Goal: Task Accomplishment & Management: Manage account settings

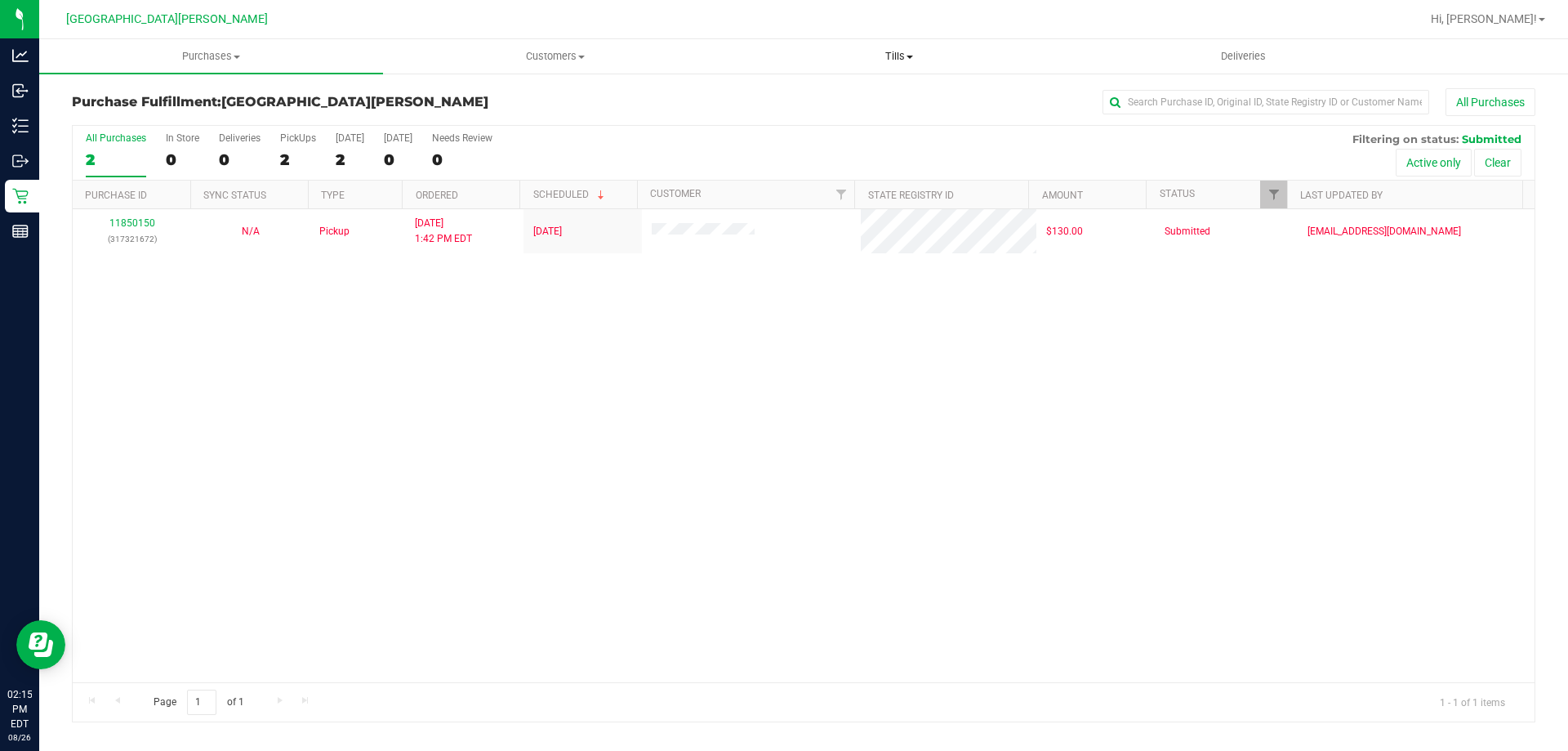
click at [909, 48] on uib-tab-heading "Tills Manage tills Reconcile e-payments" at bounding box center [899, 56] width 342 height 33
click at [825, 99] on span "Manage tills" at bounding box center [782, 98] width 110 height 14
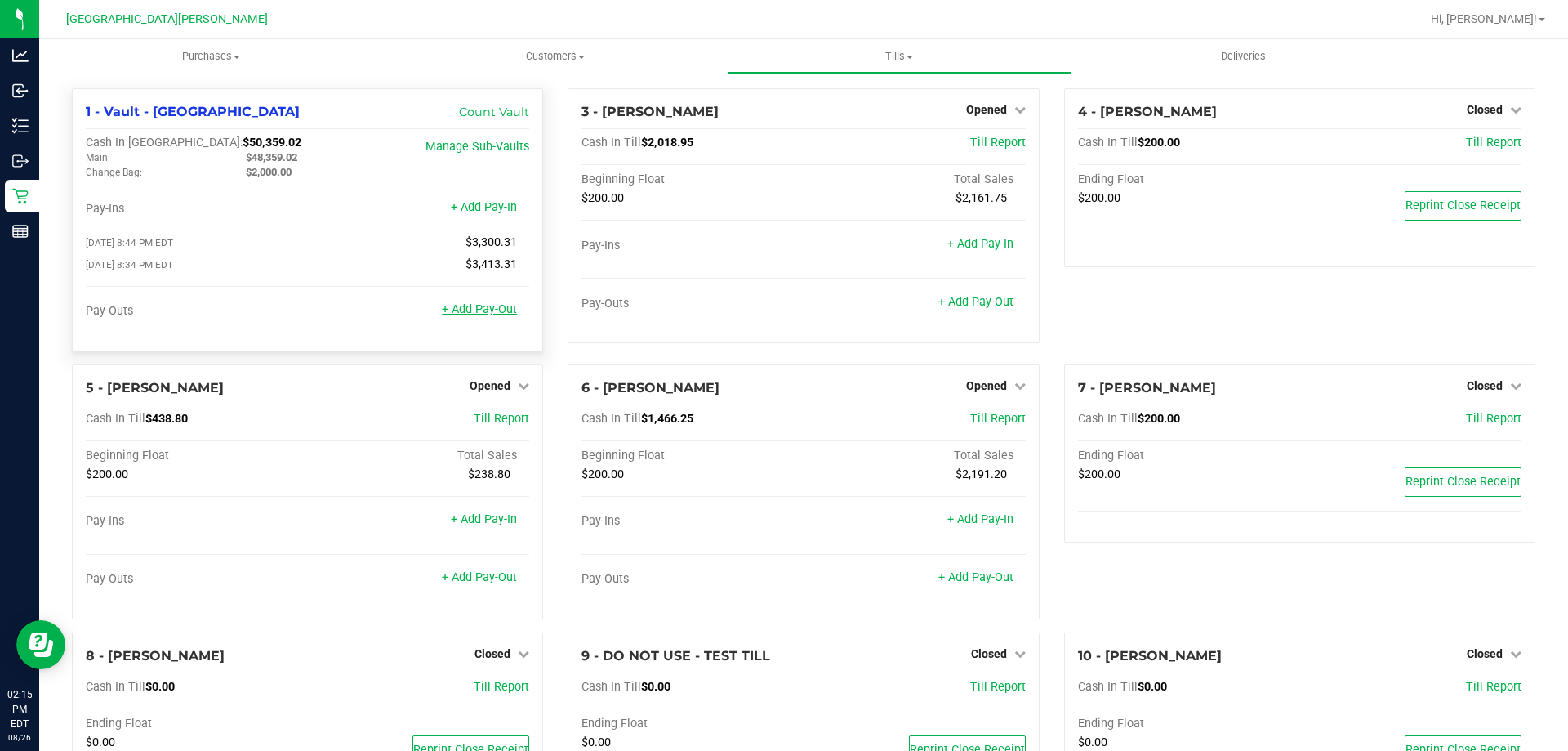
click at [480, 314] on link "+ Add Pay-Out" at bounding box center [480, 309] width 75 height 14
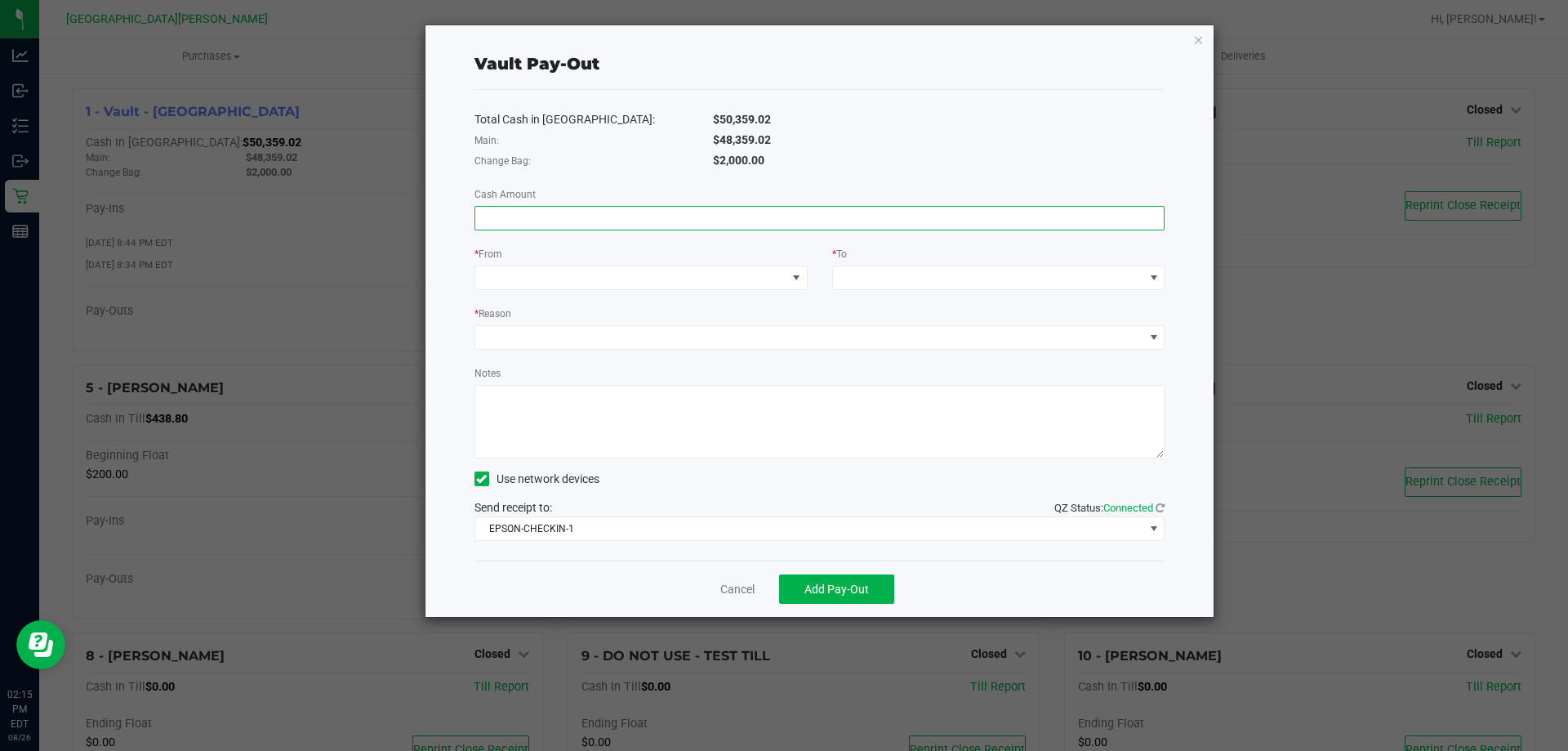
click at [653, 218] on input at bounding box center [820, 217] width 690 height 23
type input "$48,359.02"
click at [699, 284] on span at bounding box center [631, 278] width 311 height 23
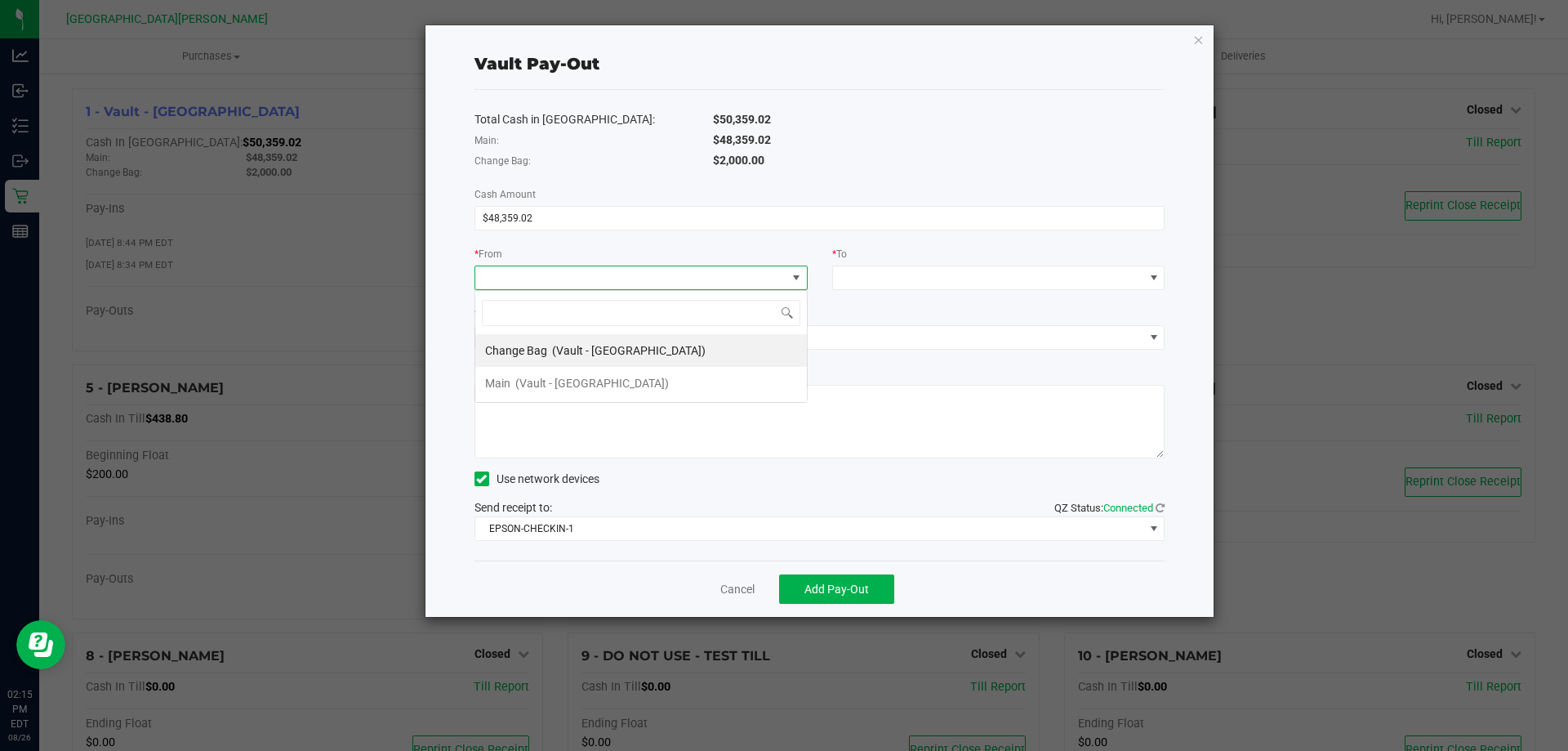
scroll to position [24, 333]
click at [560, 376] on span "(Vault - [GEOGRAPHIC_DATA])" at bounding box center [593, 383] width 154 height 13
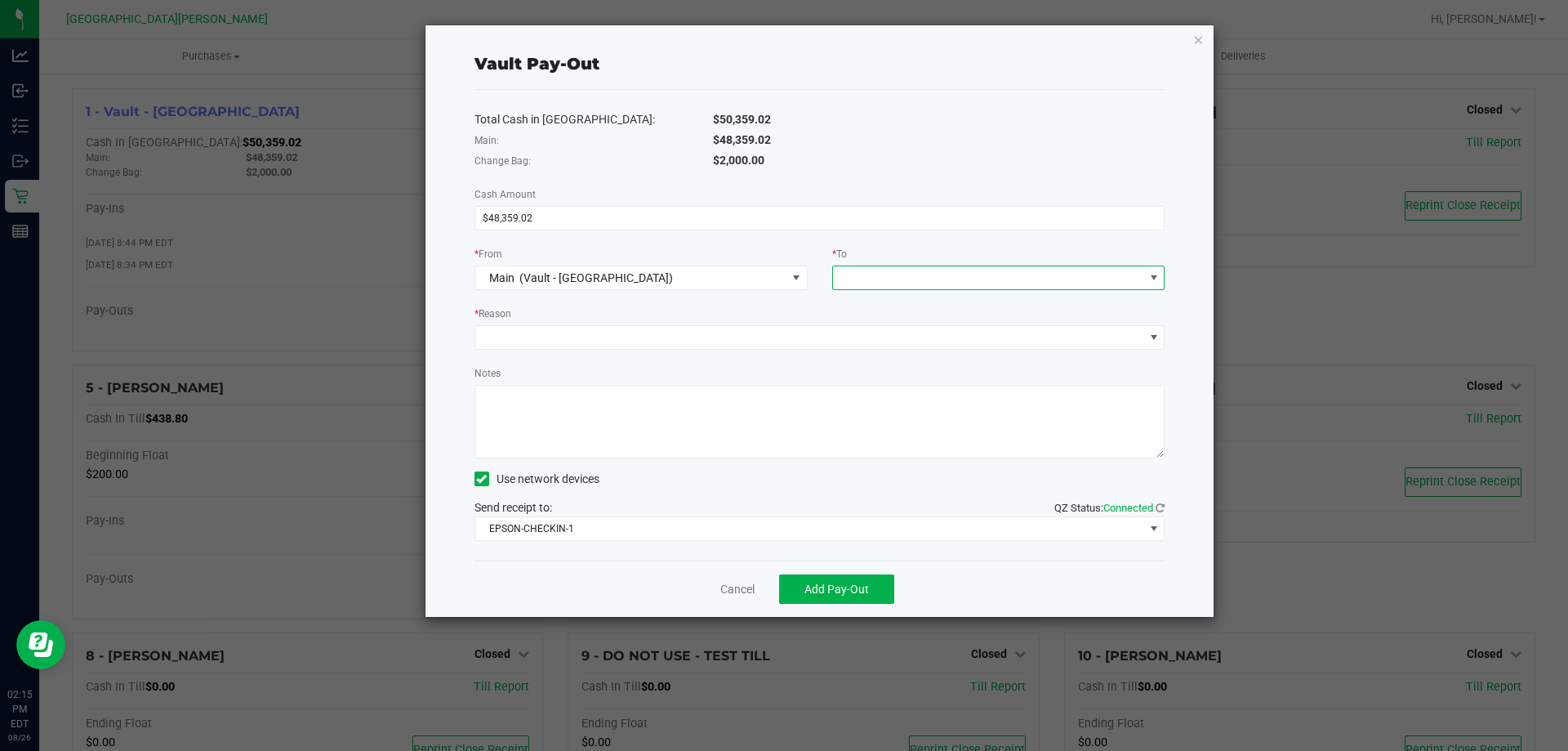
click at [851, 279] on span at bounding box center [989, 278] width 311 height 23
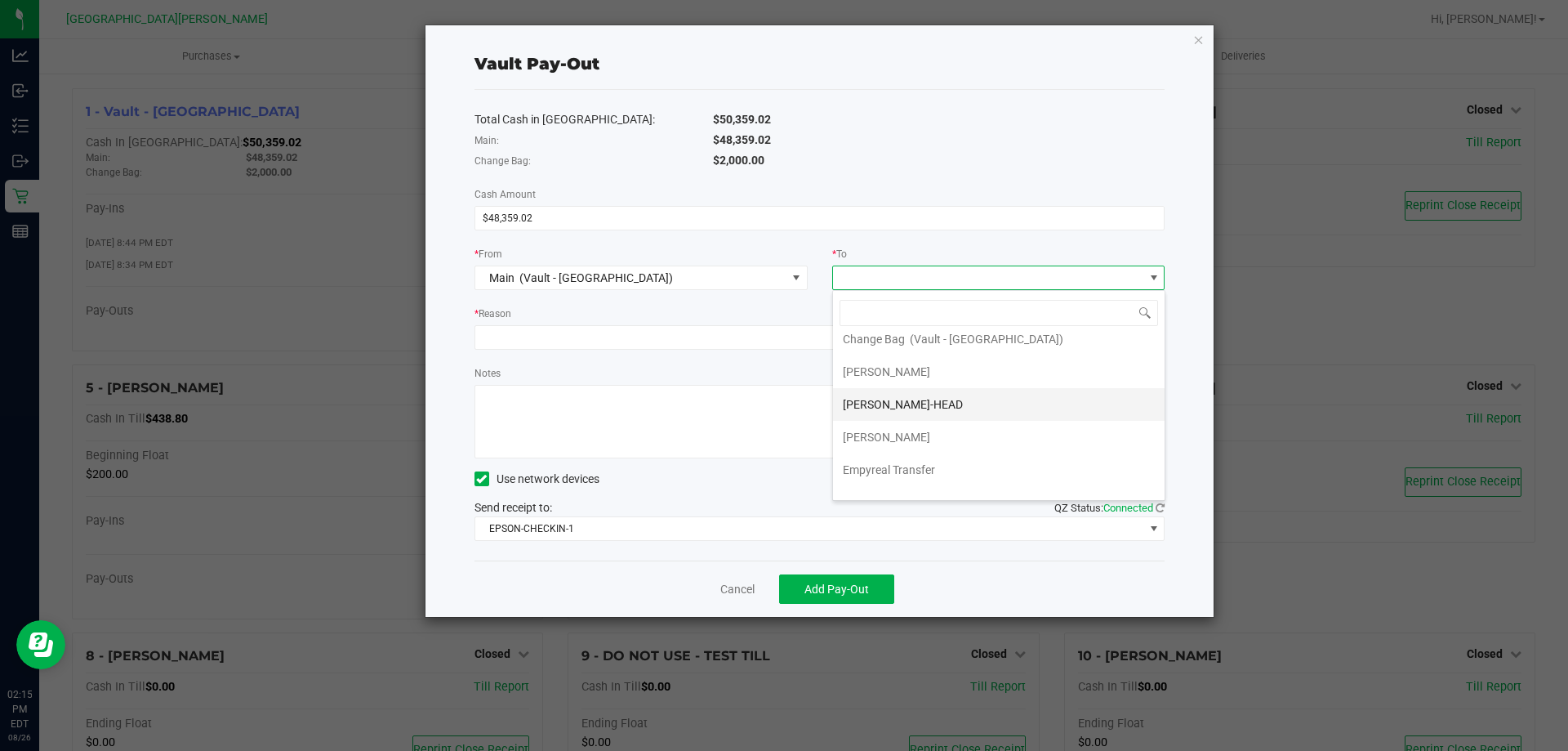
scroll to position [65, 0]
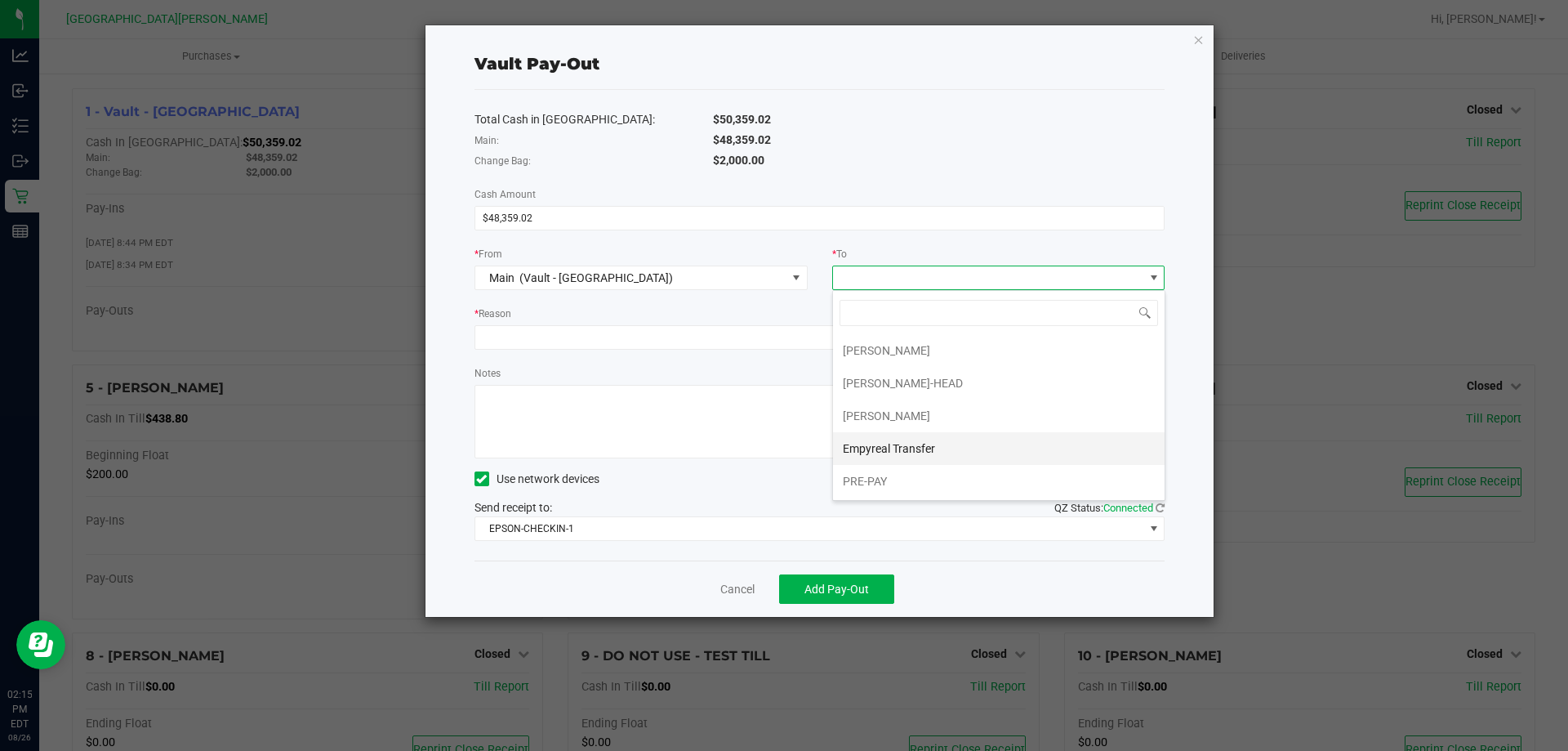
click at [878, 447] on span "Empyreal Transfer" at bounding box center [888, 449] width 92 height 13
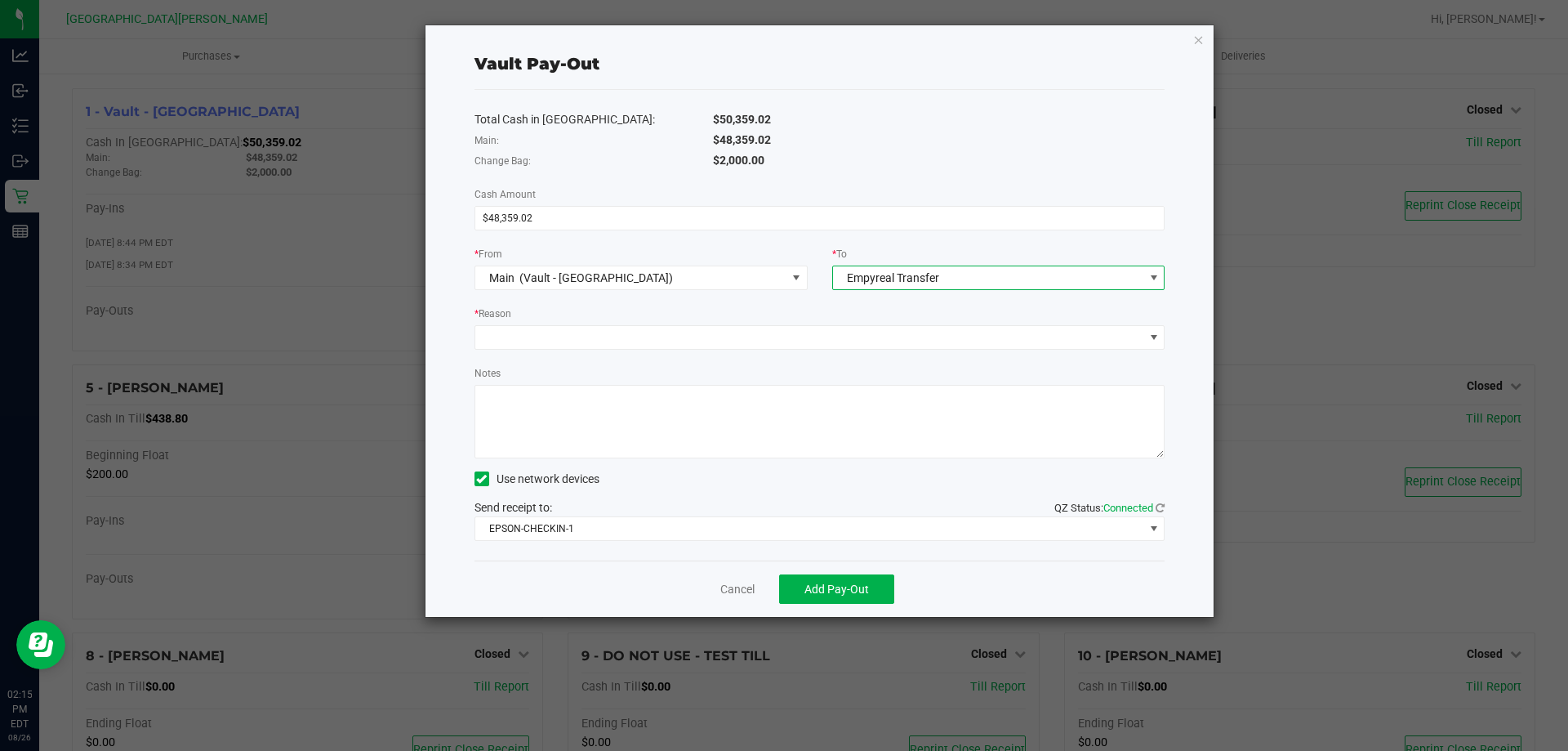
click at [759, 353] on div "Total Cash in Vault: $50,359.02 Main: $48,359.02 Change Bag: $2,000.00 Cash Amo…" at bounding box center [820, 324] width 691 height 471
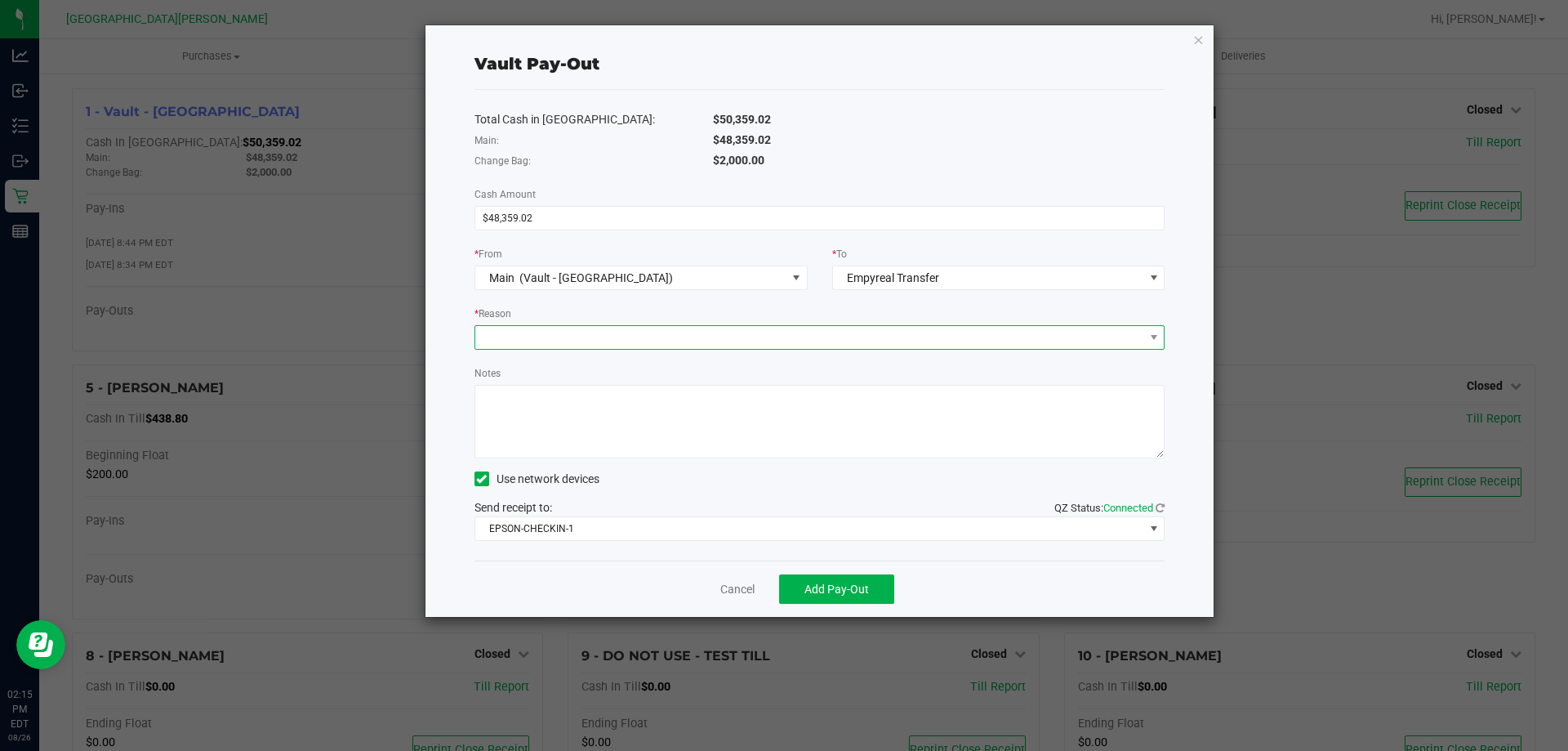
click at [754, 348] on span at bounding box center [810, 337] width 669 height 23
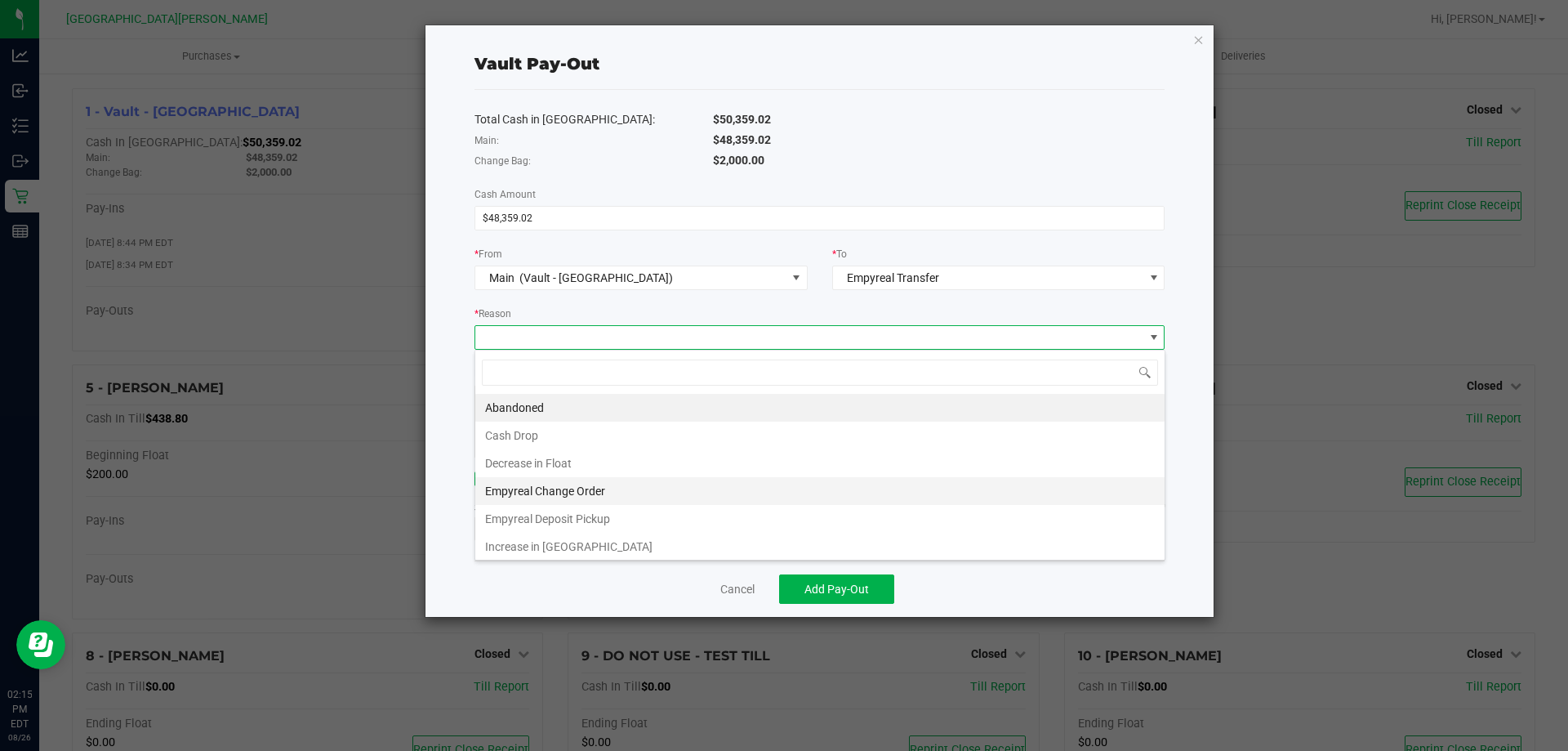
scroll to position [3, 0]
click at [563, 516] on li "Empyreal Deposit Pickup" at bounding box center [820, 515] width 690 height 28
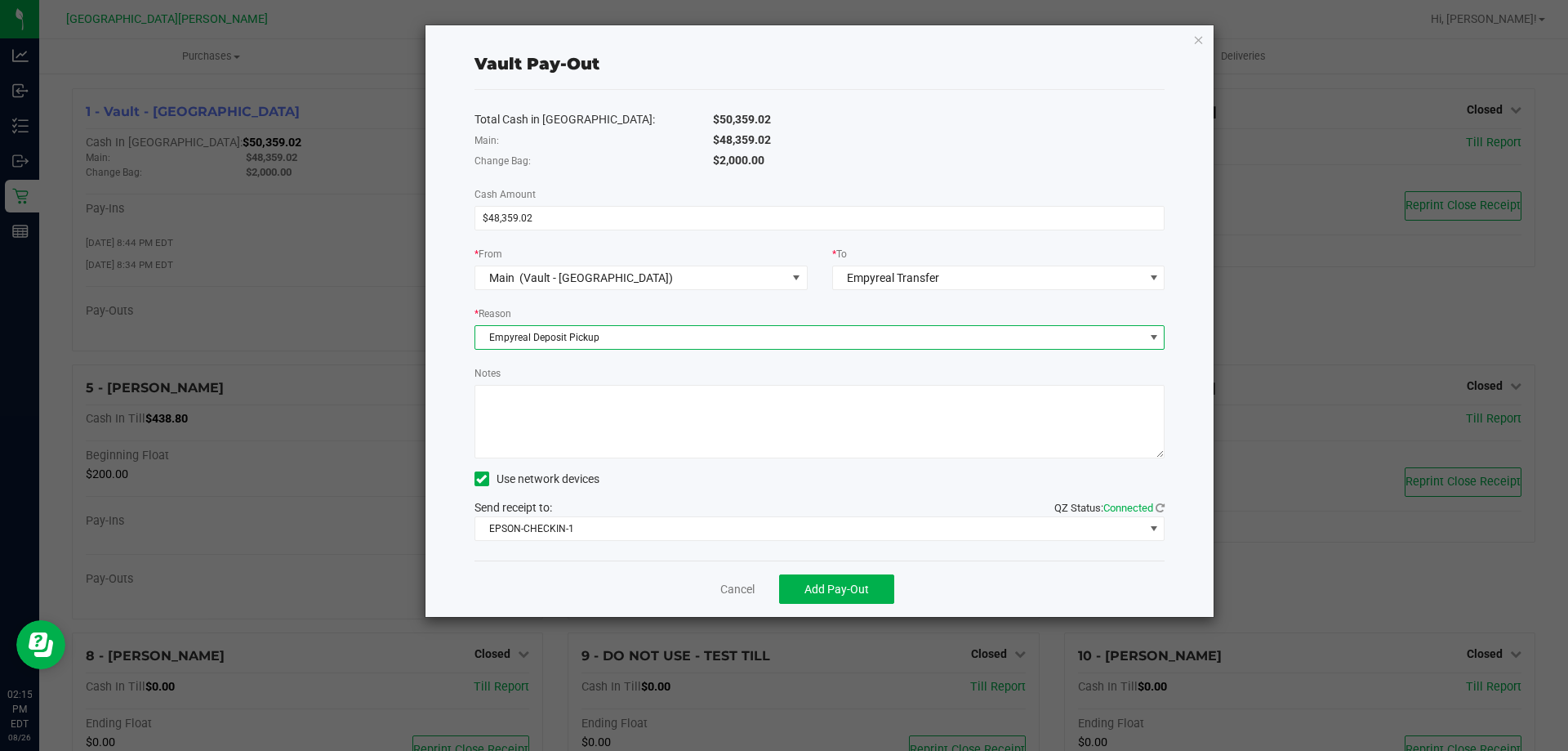
click at [537, 427] on textarea "Notes" at bounding box center [820, 421] width 691 height 74
type textarea "8/26 - 48359.02"
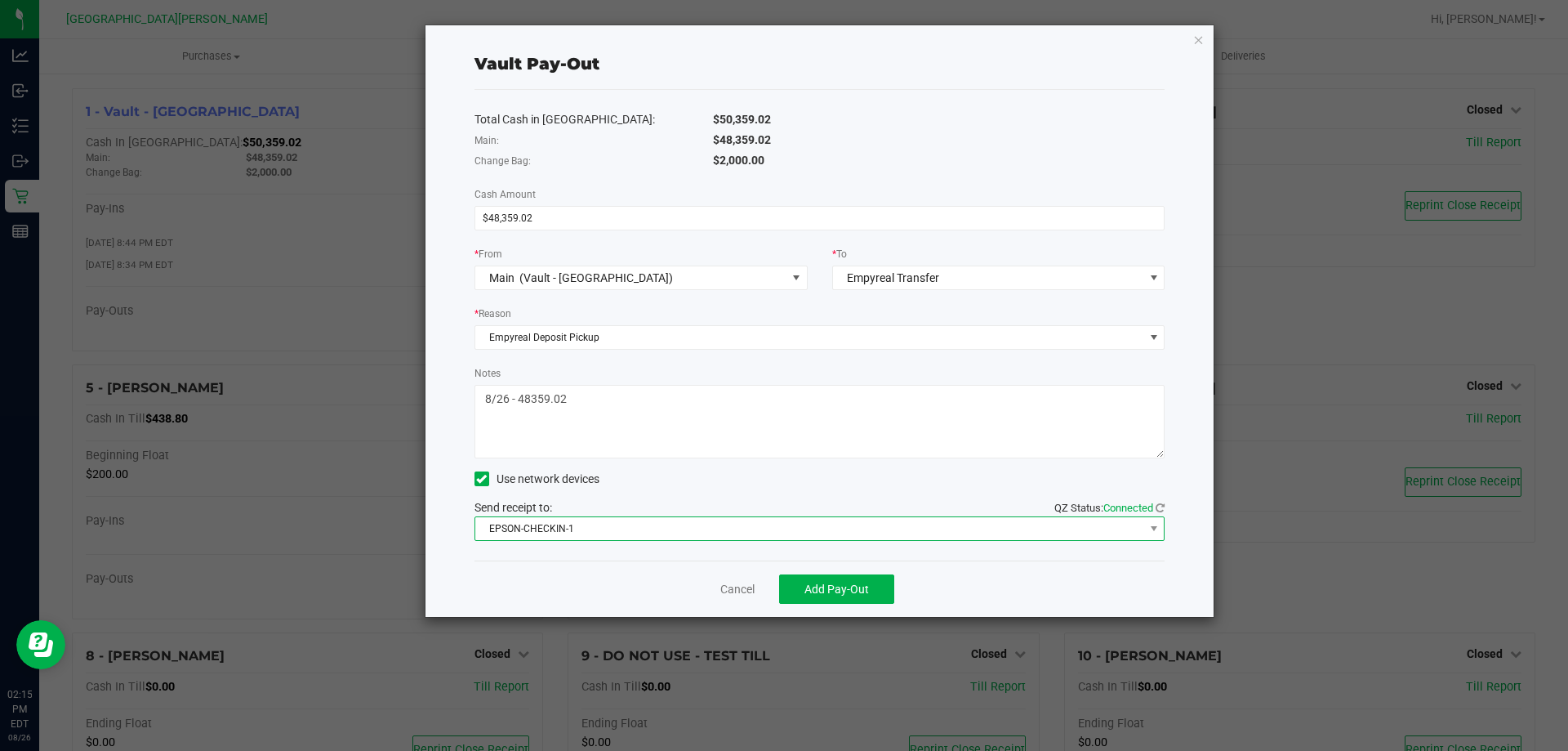
click at [579, 524] on span "EPSON-CHECKIN-1" at bounding box center [810, 528] width 669 height 23
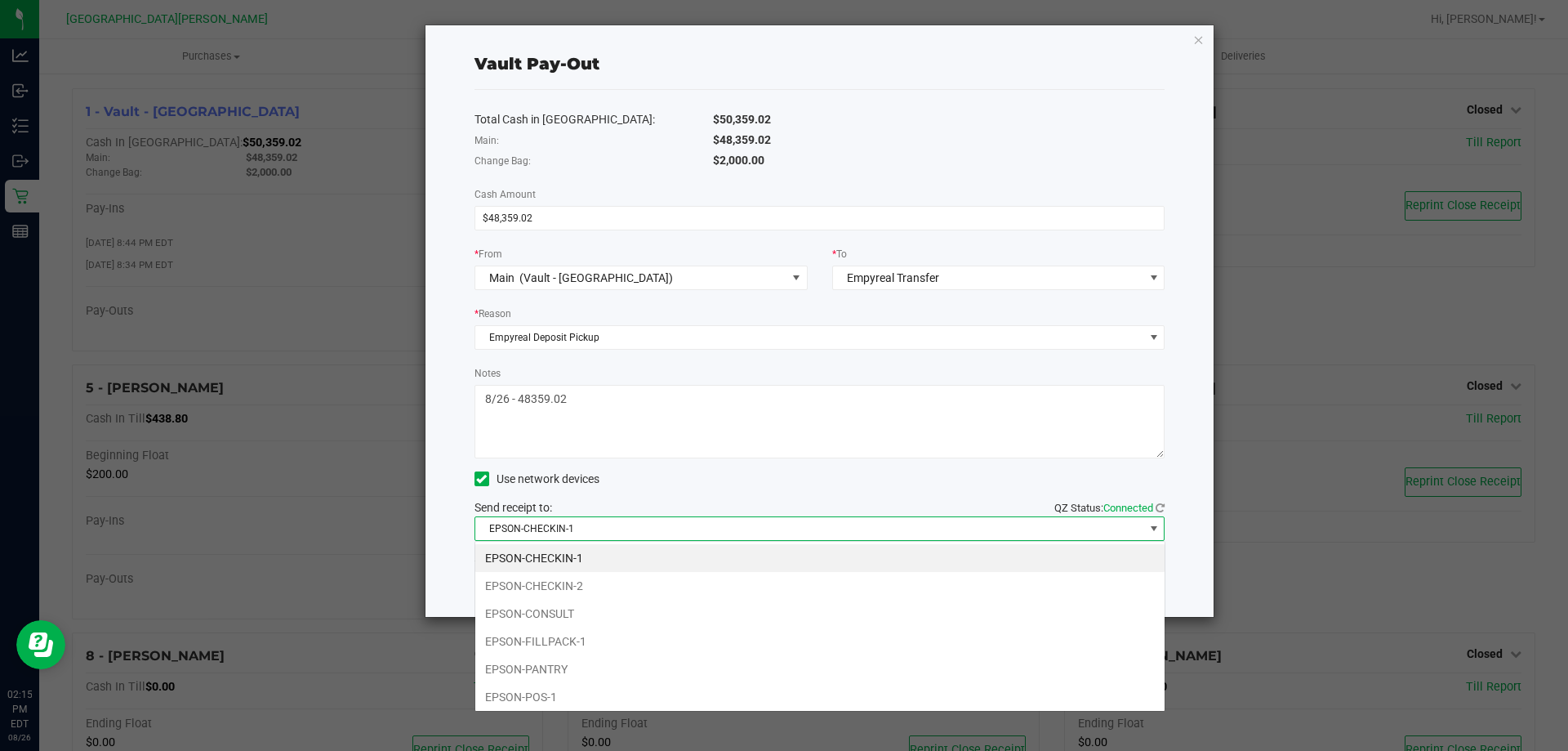
scroll to position [24, 690]
click at [537, 634] on li "EPSON-FILLPACK-1" at bounding box center [820, 641] width 690 height 28
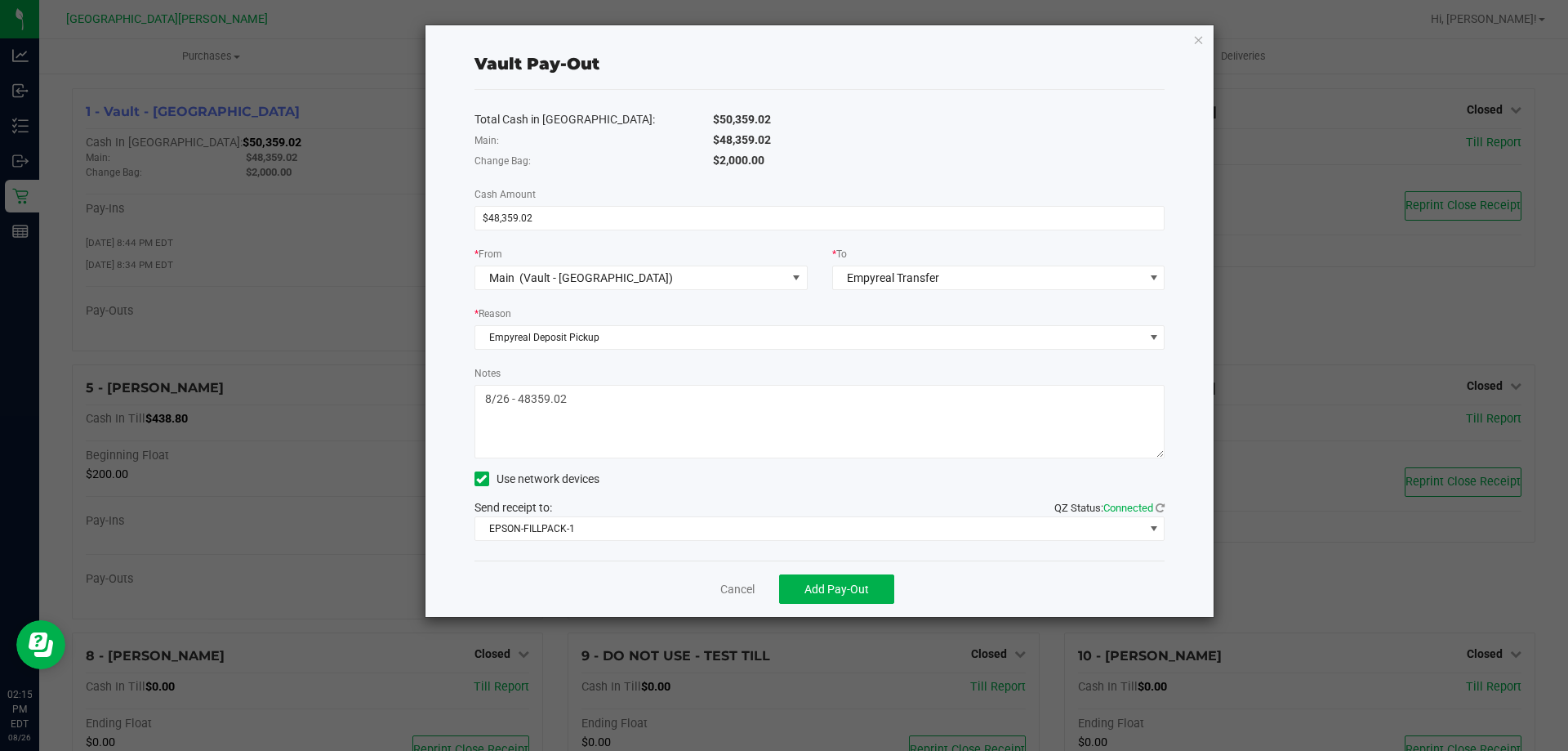
click at [550, 592] on div "Cancel Add Pay-Out" at bounding box center [820, 588] width 691 height 56
click at [817, 578] on button "Add Pay-Out" at bounding box center [837, 589] width 115 height 29
click at [725, 595] on link "Dismiss" at bounding box center [731, 590] width 39 height 18
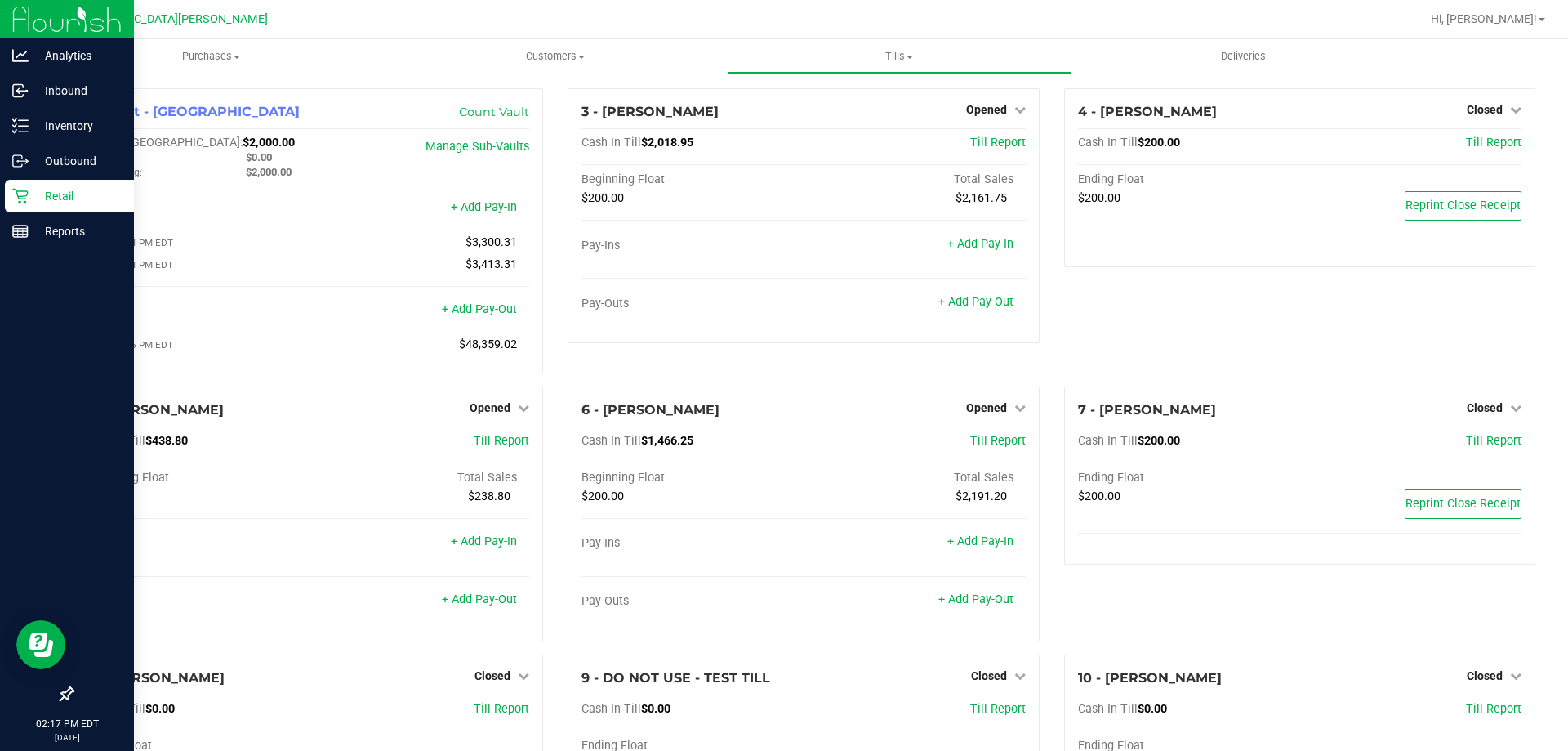
click at [74, 190] on p "Retail" at bounding box center [77, 196] width 98 height 19
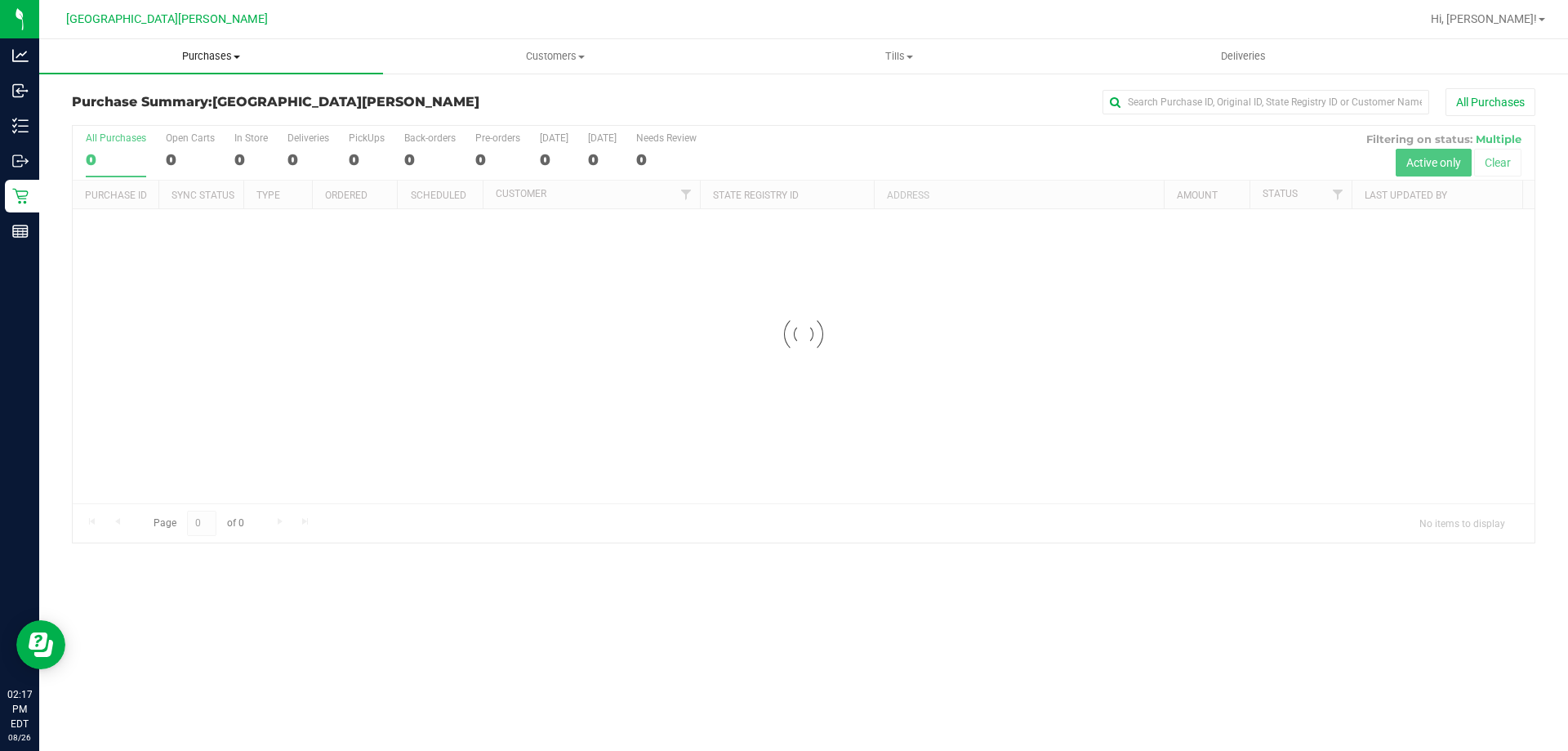
click at [216, 64] on uib-tab-heading "Purchases Summary of purchases Fulfillment All purchases" at bounding box center [211, 56] width 344 height 34
click at [158, 118] on li "Fulfillment" at bounding box center [211, 118] width 344 height 19
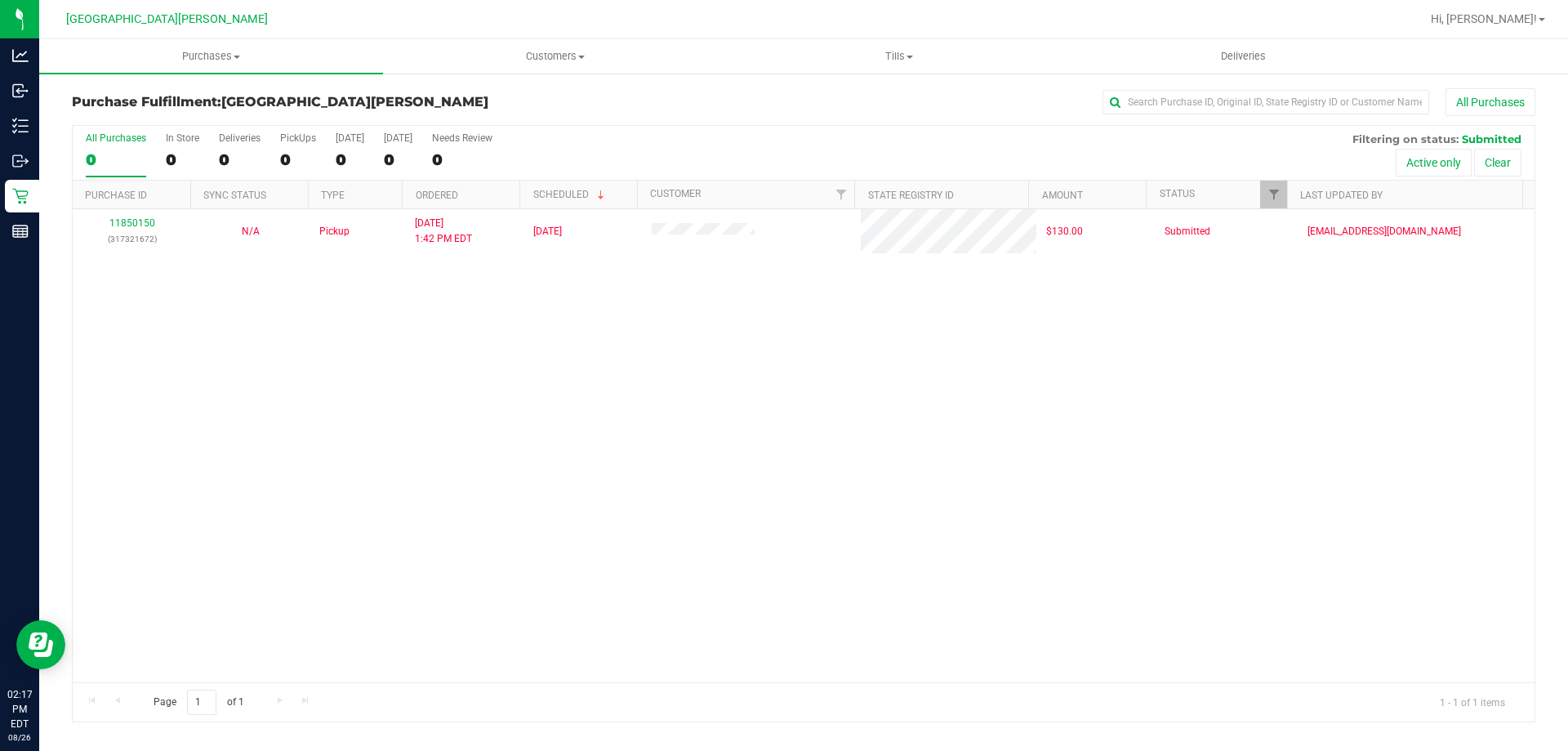
click at [227, 424] on div "11850150 (317321672) N/A Pickup [DATE] 1:42 PM EDT 8/26/2025 $130.00 Submitted …" at bounding box center [803, 446] width 1462 height 473
click at [269, 381] on div "11850150 (317321672) N/A Pickup [DATE] 1:42 PM EDT 8/26/2025 $130.00 Submitted …" at bounding box center [803, 446] width 1462 height 473
